Goal: Information Seeking & Learning: Learn about a topic

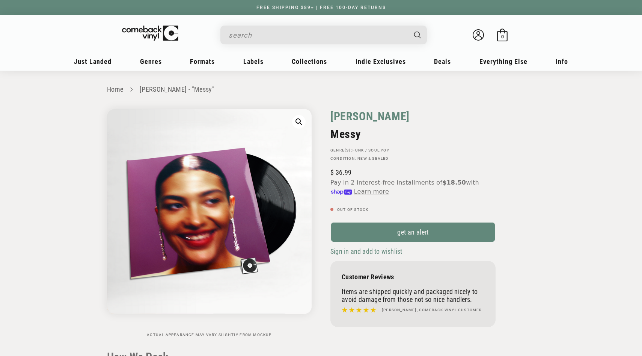
click at [355, 115] on link "[PERSON_NAME]" at bounding box center [370, 116] width 79 height 15
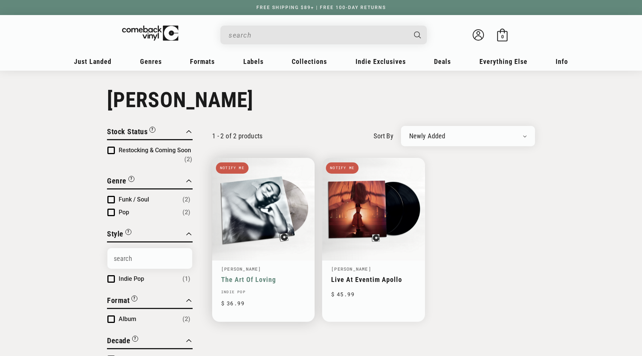
click at [264, 275] on link "The Art Of Loving" at bounding box center [263, 279] width 85 height 8
